Goal: Find contact information: Find contact information

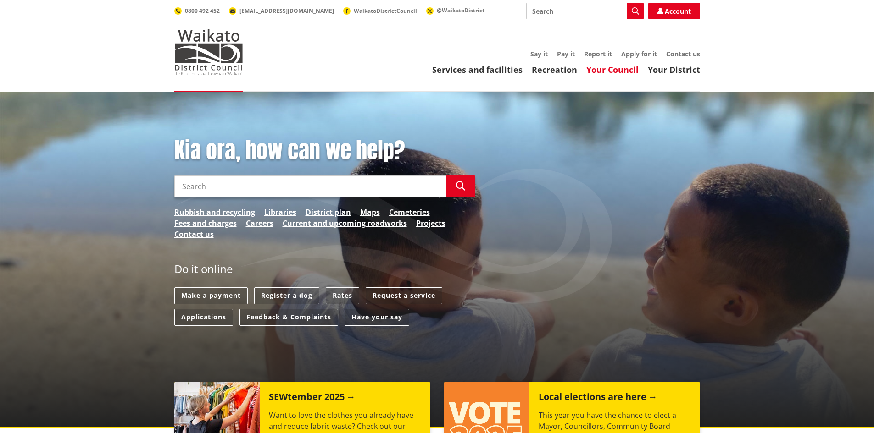
click at [598, 68] on link "Your Council" at bounding box center [612, 69] width 52 height 11
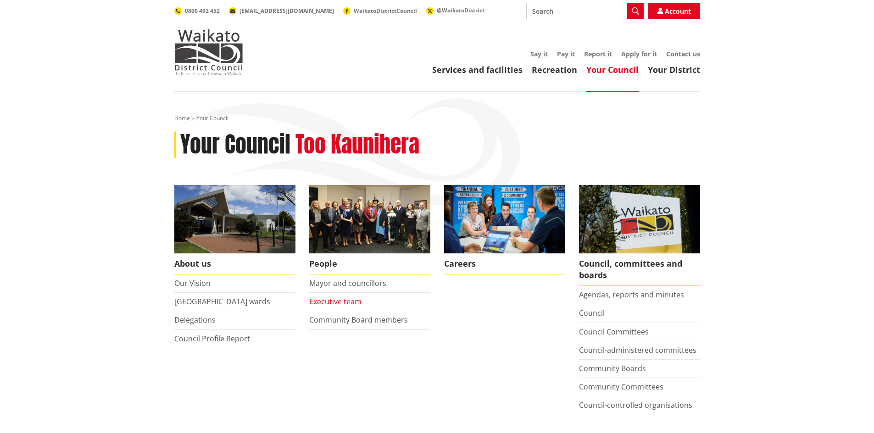
click at [341, 304] on link "Executive team" at bounding box center [335, 302] width 52 height 10
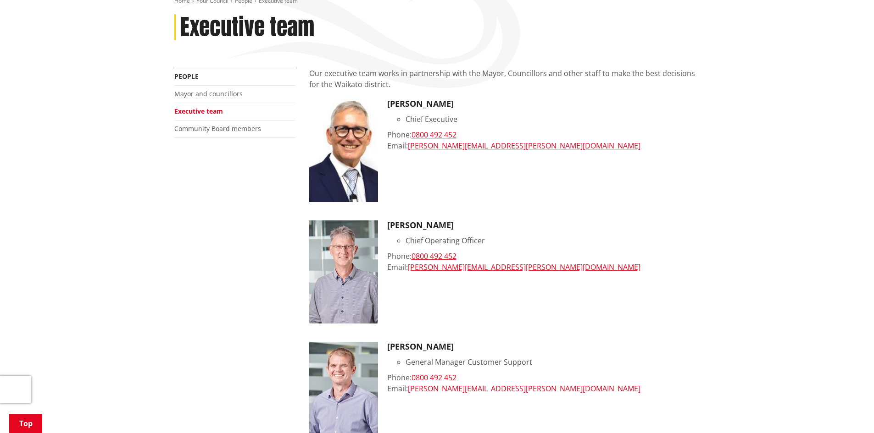
scroll to position [92, 0]
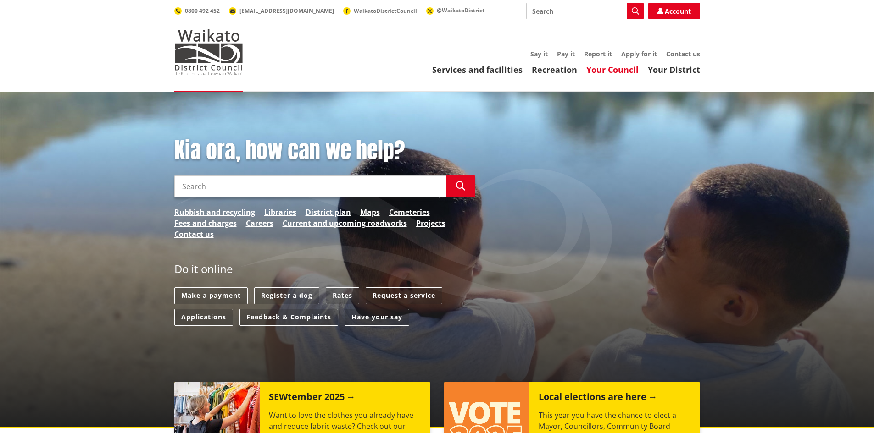
click at [616, 71] on link "Your Council" at bounding box center [612, 69] width 52 height 11
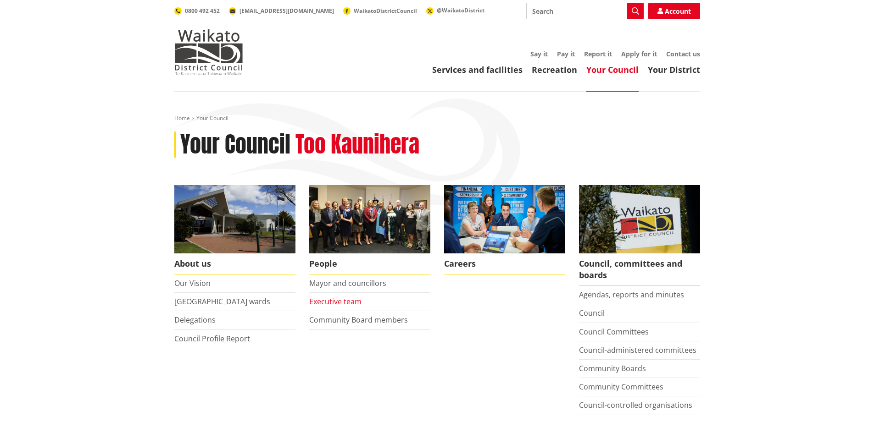
click at [348, 302] on link "Executive team" at bounding box center [335, 302] width 52 height 10
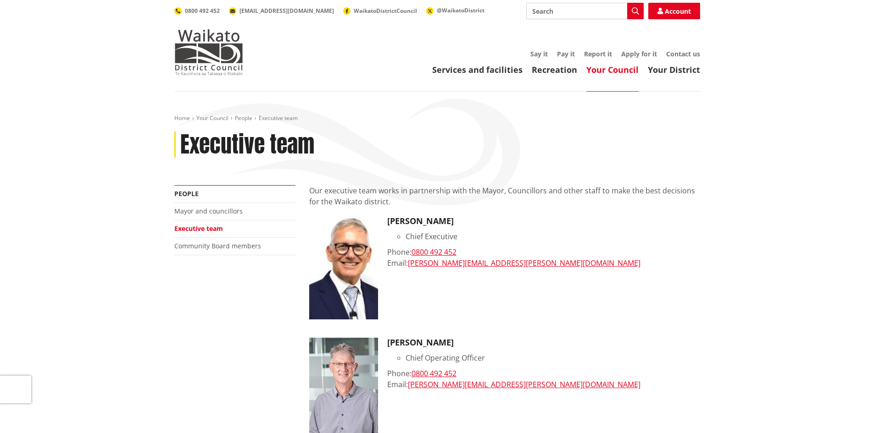
drag, startPoint x: 485, startPoint y: 263, endPoint x: 649, endPoint y: 339, distance: 181.4
click at [649, 339] on h3 "[PERSON_NAME]" at bounding box center [543, 343] width 313 height 10
click at [441, 264] on link "[PERSON_NAME][EMAIL_ADDRESS][PERSON_NAME][DOMAIN_NAME]" at bounding box center [524, 263] width 232 height 10
